Goal: Task Accomplishment & Management: Complete application form

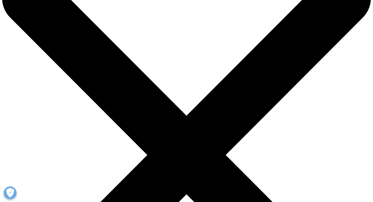
scroll to position [47, 0]
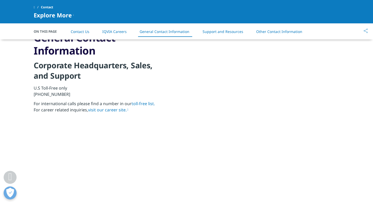
scroll to position [566, 0]
click at [110, 110] on link "visit our career site." at bounding box center [108, 110] width 40 height 6
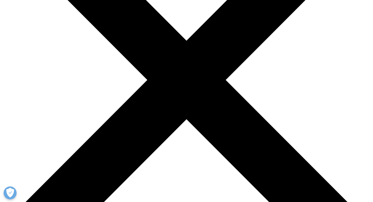
scroll to position [112, 0]
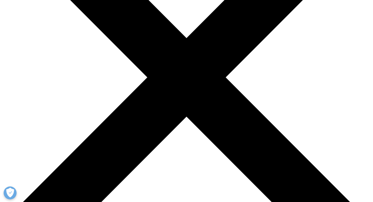
scroll to position [115, 0]
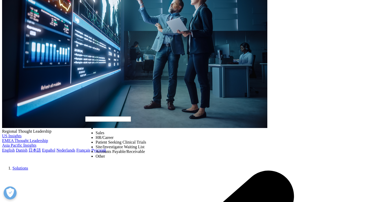
select select "HR/Career"
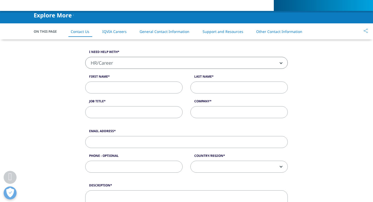
scroll to position [127, 0]
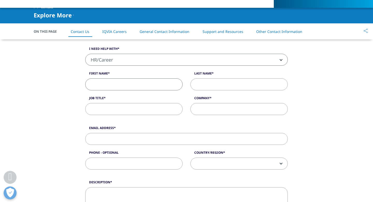
click at [119, 82] on input "First Name" at bounding box center [133, 84] width 97 height 12
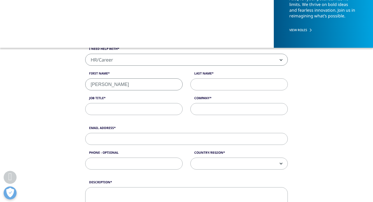
type input "Aleksandra"
click at [207, 84] on input "Last Name" at bounding box center [239, 84] width 97 height 12
type input "Szalaj"
click at [161, 108] on input "Job Title" at bounding box center [133, 109] width 97 height 12
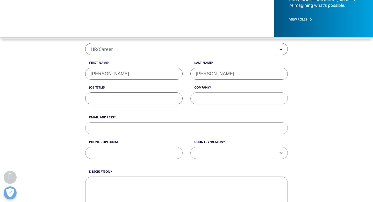
scroll to position [139, 0]
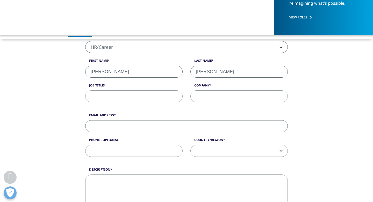
click at [141, 127] on input "Email Address" at bounding box center [186, 126] width 203 height 12
type input "aleksandra.szalaj15@gmail.com"
click at [143, 104] on div "I need help with Sales HR/Career Patient Seeking Clinical Trials Site/Investiga…" at bounding box center [186, 71] width 211 height 74
click at [143, 101] on input "Job Title" at bounding box center [133, 96] width 97 height 12
paste input "IQVIA – Internship in Clinical Research (Home-Based, Germany)"
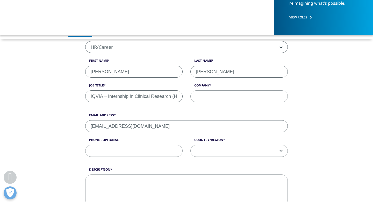
scroll to position [0, 47]
click at [137, 97] on input "IQVIA – Internship in Clinical Research (Home-Based, Germany)" at bounding box center [133, 96] width 97 height 12
type input "IQVIA – Internship in Clinical Research (Home-Based, Germany)"
click at [205, 100] on input "Company" at bounding box center [239, 96] width 97 height 12
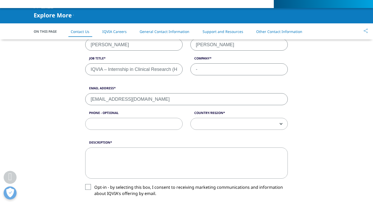
scroll to position [172, 0]
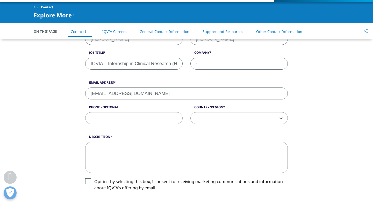
type input "-"
click at [196, 120] on span at bounding box center [239, 118] width 97 height 12
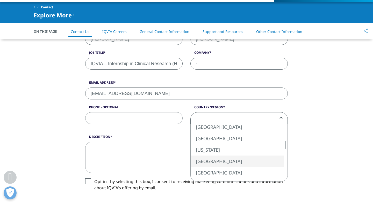
select select "[GEOGRAPHIC_DATA]"
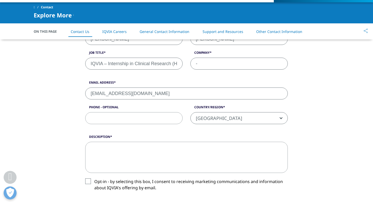
click at [154, 143] on textarea "Description" at bounding box center [186, 157] width 203 height 31
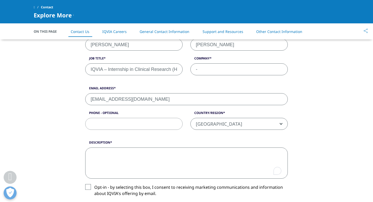
scroll to position [165, 0]
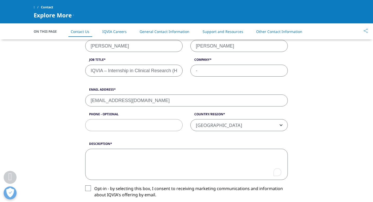
click at [137, 160] on textarea "Description" at bounding box center [186, 164] width 203 height 31
paste textarea "Dear IQVIA Recruitment Team, I recently came across the Internship in Clinical …"
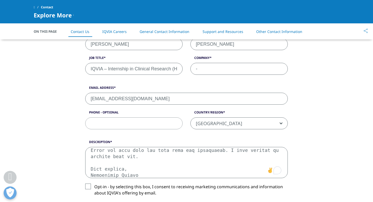
scroll to position [196, 0]
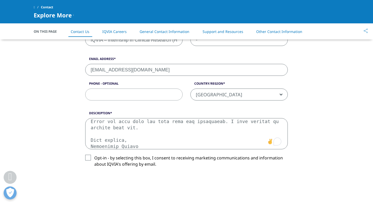
click at [151, 131] on textarea "Description" at bounding box center [186, 133] width 203 height 31
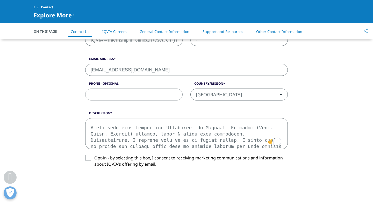
scroll to position [0, 0]
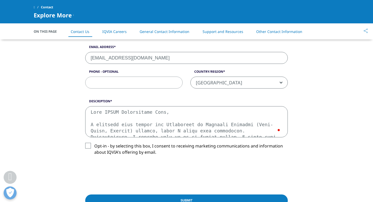
click at [149, 126] on textarea "Description" at bounding box center [186, 121] width 203 height 31
click at [149, 131] on textarea "Description" at bounding box center [186, 121] width 203 height 31
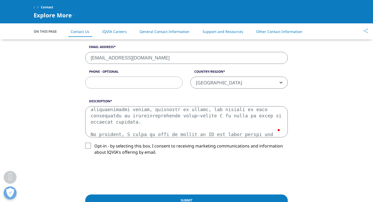
click at [216, 117] on textarea "Description" at bounding box center [186, 121] width 203 height 31
paste textarea "clinical internships in neurosurgery, orthopaedics, and general surgery across …"
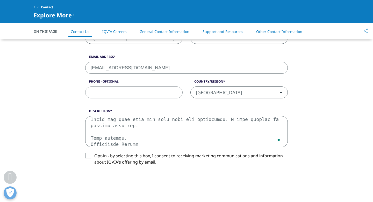
scroll to position [195, 0]
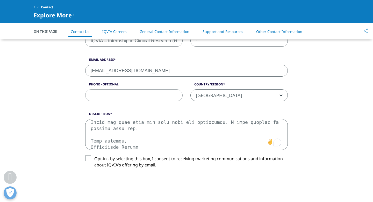
click at [154, 135] on textarea "Description" at bounding box center [186, 134] width 203 height 31
click at [92, 122] on textarea "Description" at bounding box center [186, 134] width 203 height 31
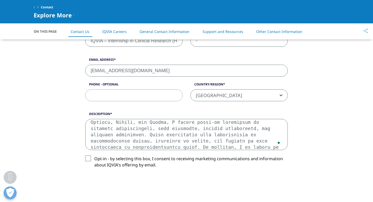
scroll to position [83, 0]
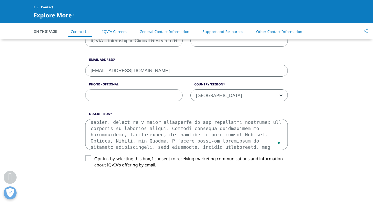
drag, startPoint x: 226, startPoint y: 136, endPoint x: 253, endPoint y: 131, distance: 28.2
click at [253, 131] on textarea "Description" at bounding box center [186, 134] width 203 height 31
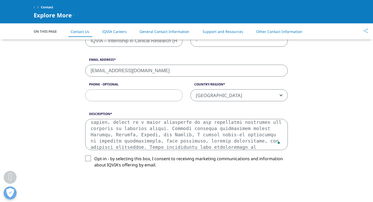
click at [194, 129] on textarea "Description" at bounding box center [186, 134] width 203 height 31
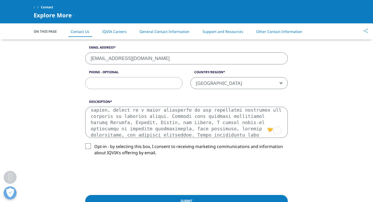
scroll to position [209, 0]
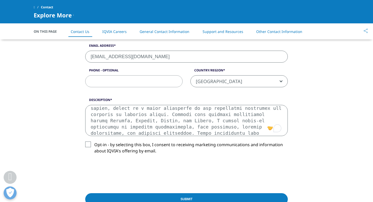
type textarea "Dear IQVIA Recruitment Team, I recently came across the Internship in Clinical …"
click at [90, 144] on label "Opt-in - by selecting this box, I consent to receiving marketing communications…" at bounding box center [186, 148] width 203 height 15
click at [94, 141] on input "Opt-in - by selecting this box, I consent to receiving marketing communications…" at bounding box center [94, 141] width 0 height 0
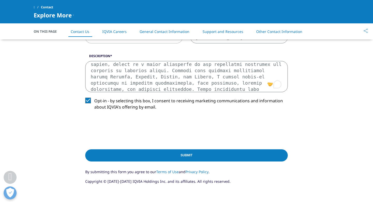
scroll to position [263, 0]
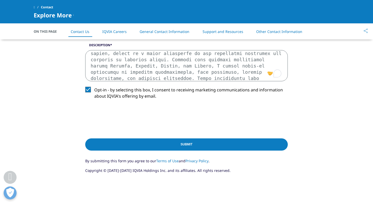
click at [145, 147] on input "Submit" at bounding box center [186, 144] width 203 height 12
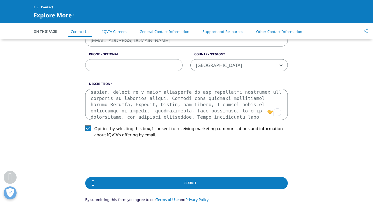
scroll to position [267, 0]
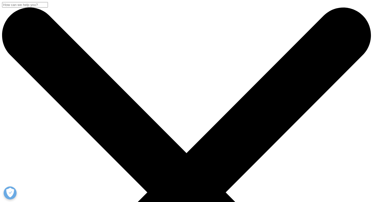
scroll to position [36, 0]
